Goal: Check status

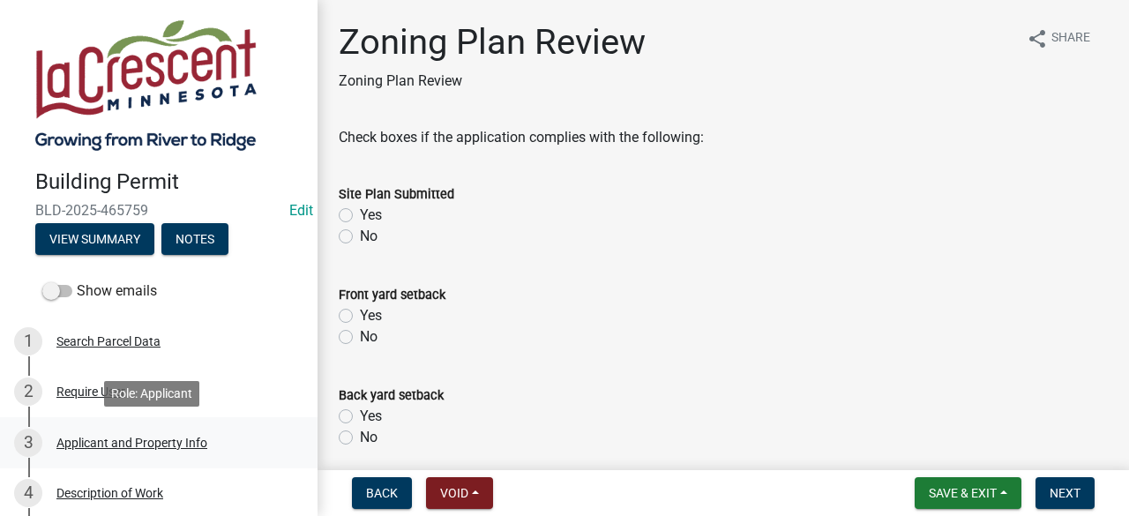
click at [90, 437] on div "Applicant and Property Info" at bounding box center [131, 443] width 151 height 12
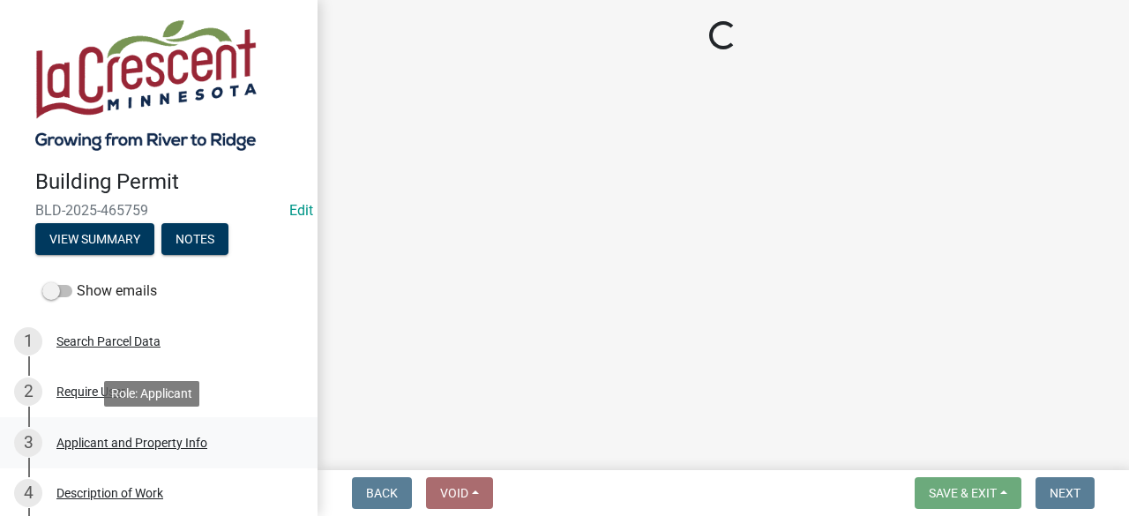
select select "e838c9e2-1e6e-4405-bddc-a3335cd38b08"
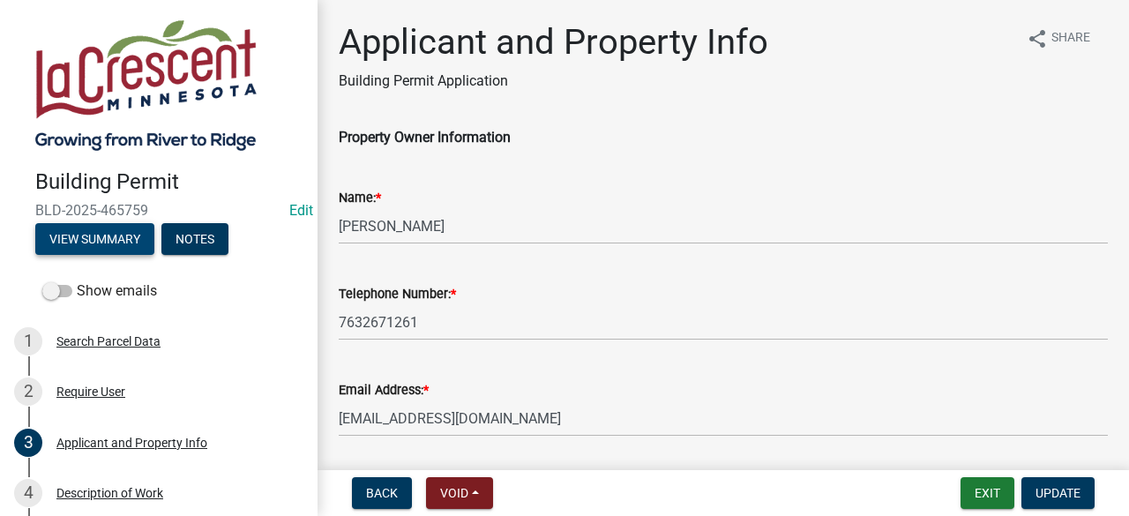
click at [105, 230] on button "View Summary" at bounding box center [94, 239] width 119 height 32
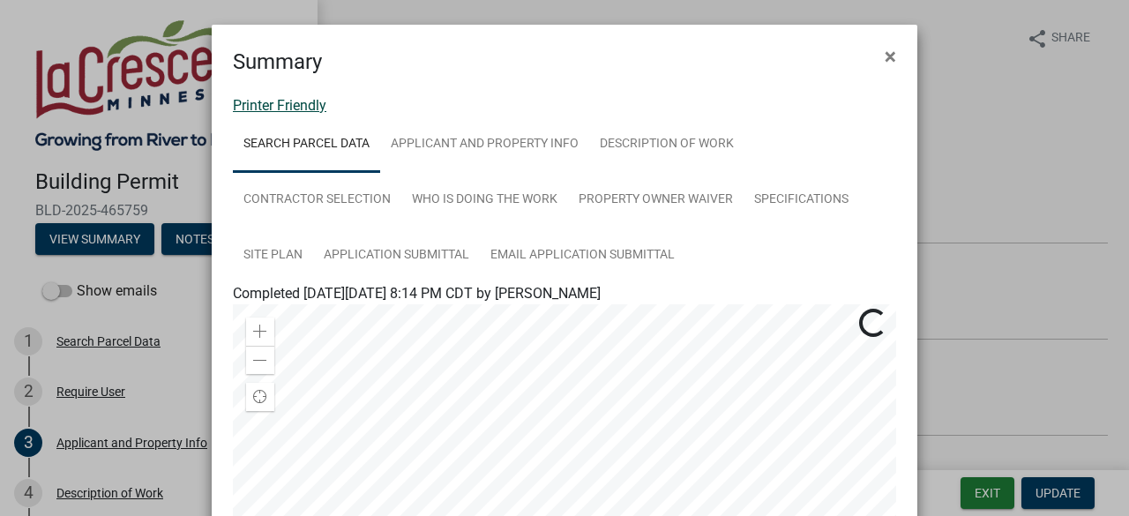
click at [269, 103] on link "Printer Friendly" at bounding box center [279, 105] width 93 height 17
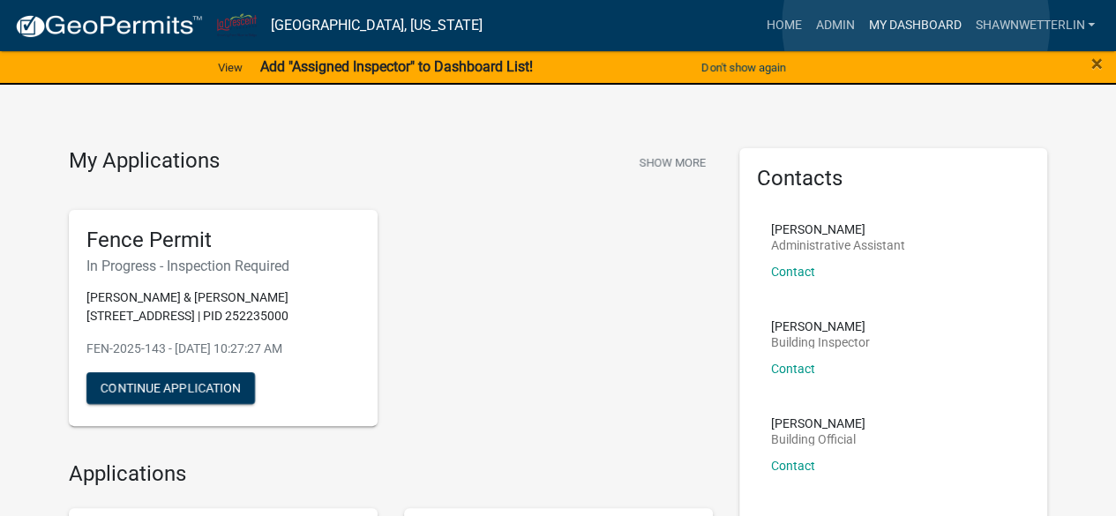
click at [916, 25] on link "My Dashboard" at bounding box center [914, 26] width 107 height 34
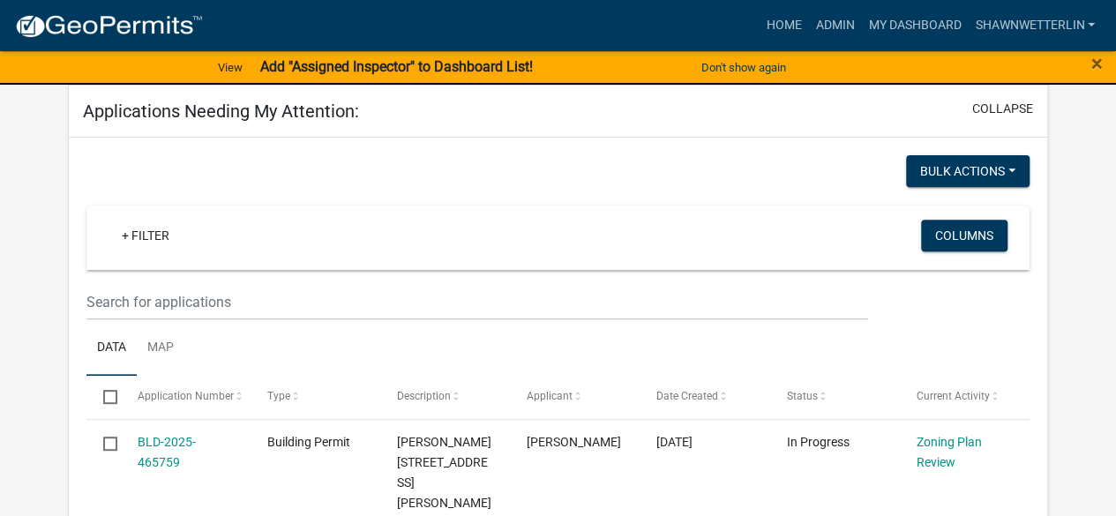
scroll to position [209, 0]
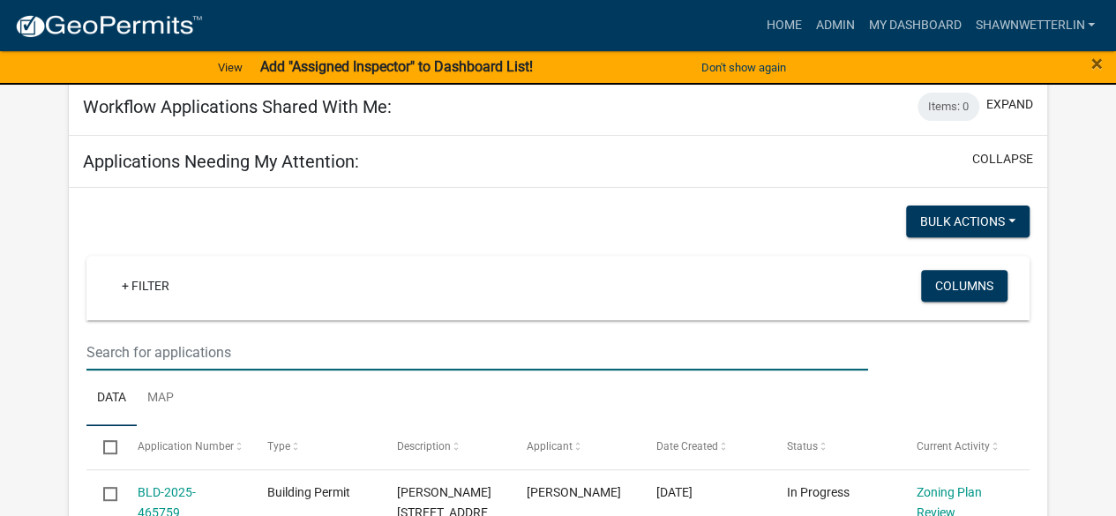
click at [162, 351] on input "text" at bounding box center [476, 352] width 781 height 36
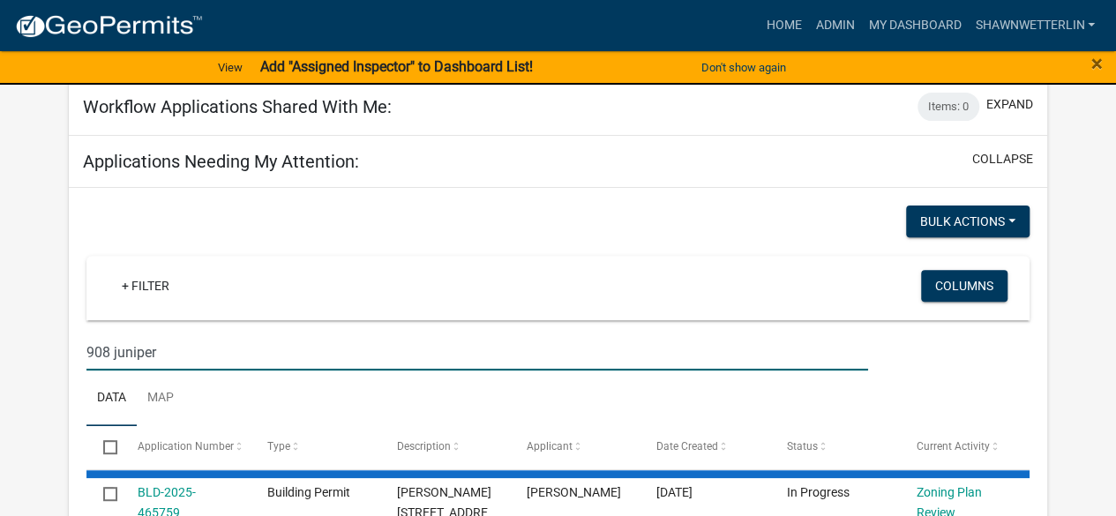
type input "908 juniper"
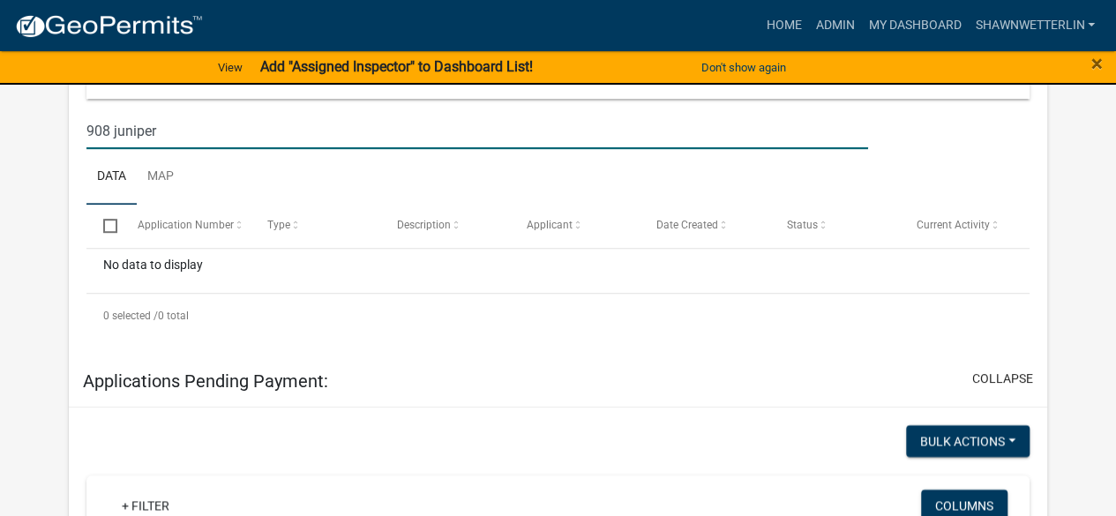
scroll to position [440, 0]
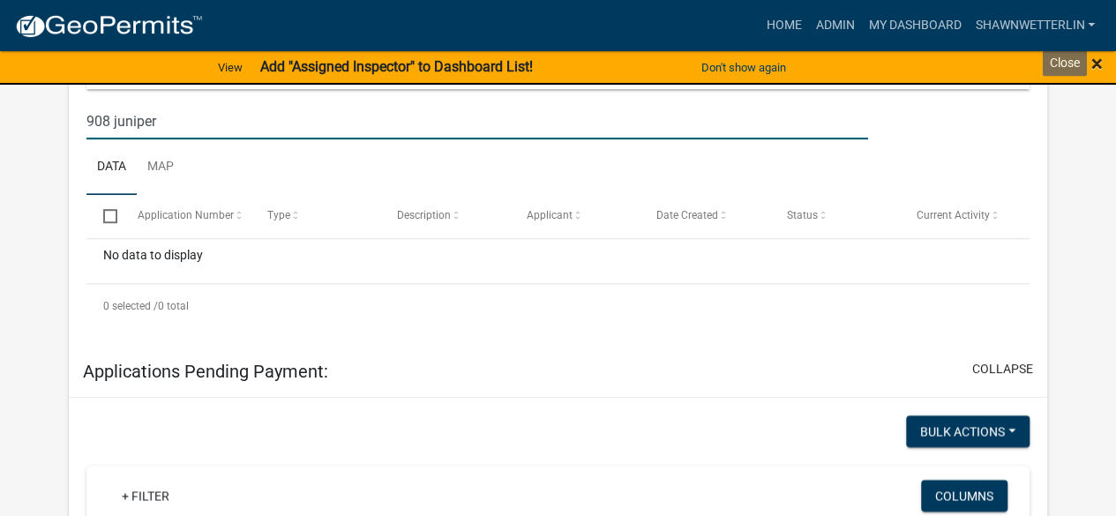
click at [1094, 61] on span "×" at bounding box center [1096, 63] width 11 height 25
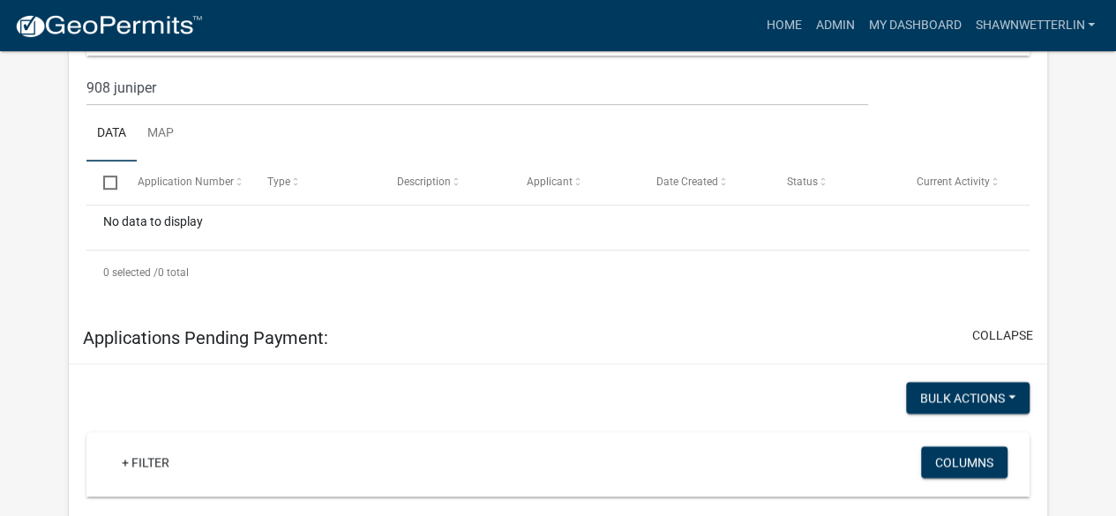
scroll to position [408, 0]
